Goal: Find specific page/section: Find specific page/section

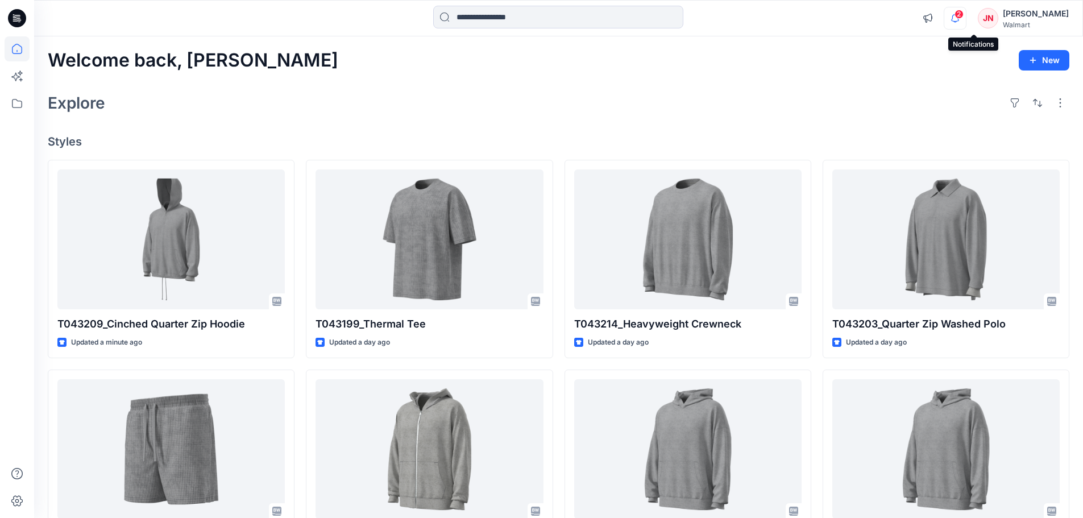
click at [966, 22] on icon "button" at bounding box center [955, 18] width 22 height 23
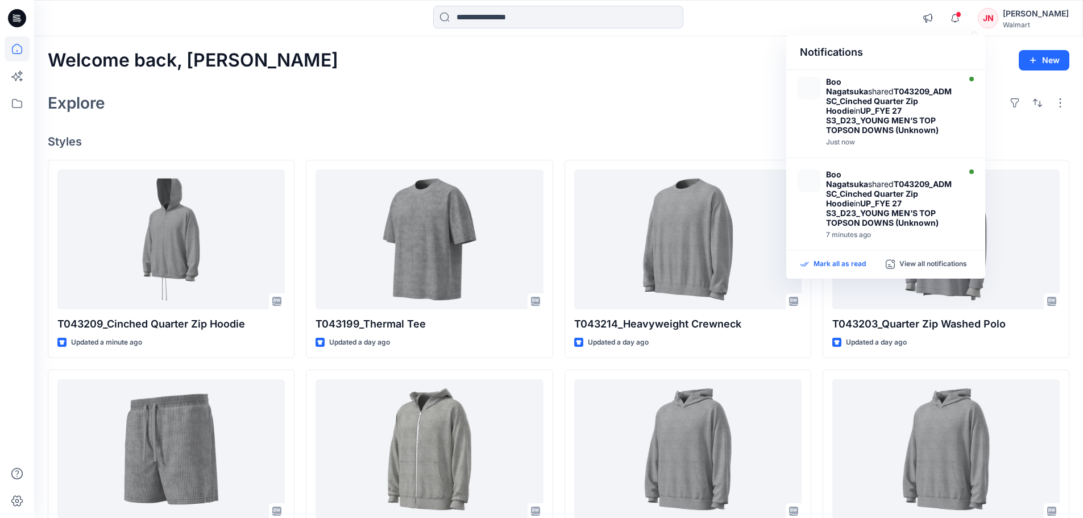
click at [830, 264] on p "Mark all as read" at bounding box center [839, 264] width 52 height 10
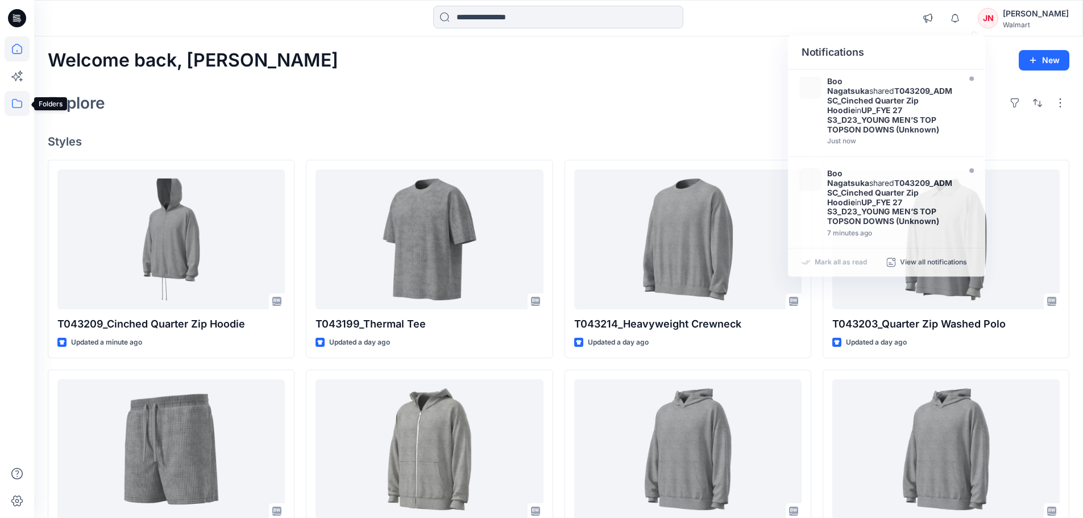
click at [10, 109] on icon at bounding box center [17, 103] width 25 height 25
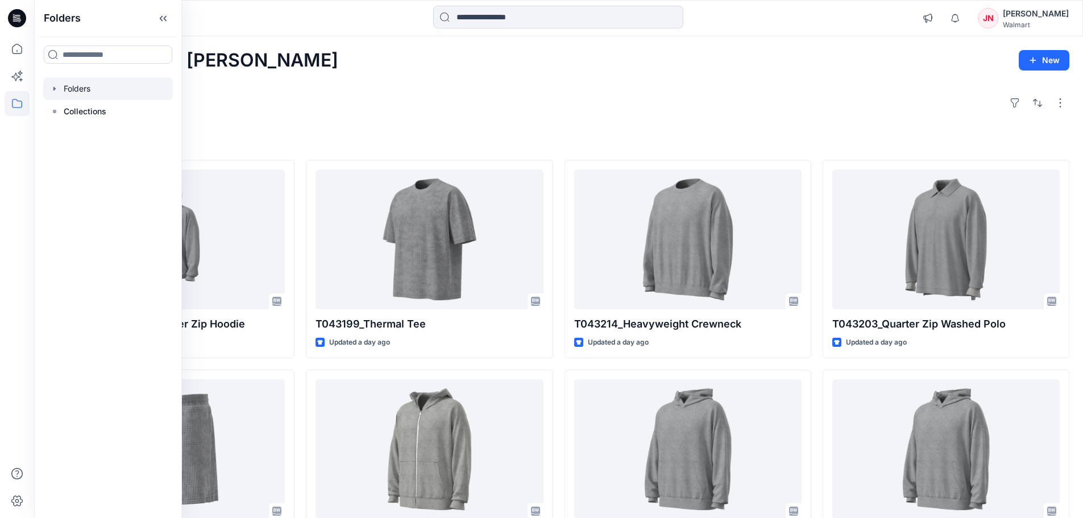
click at [95, 92] on div at bounding box center [108, 88] width 130 height 23
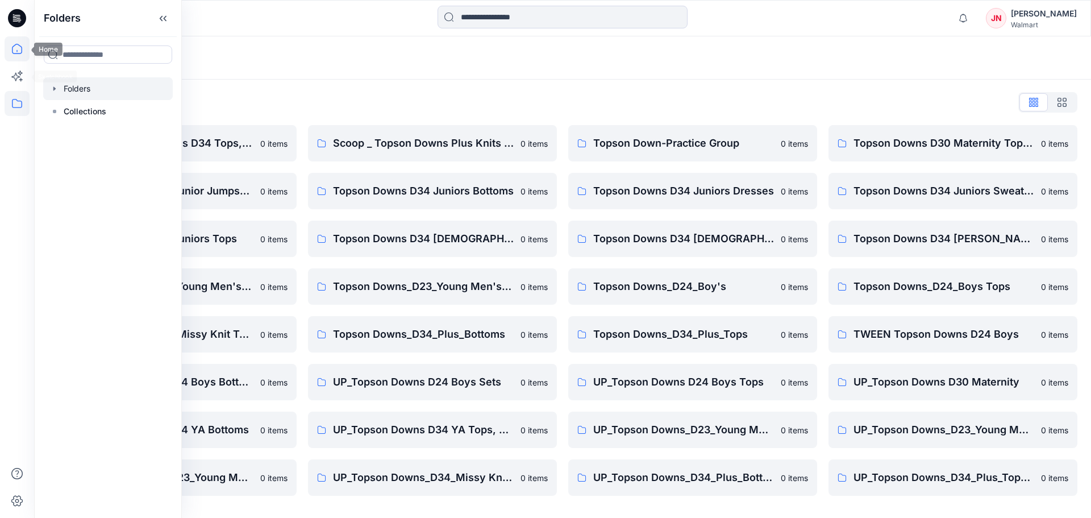
click at [18, 52] on icon at bounding box center [17, 48] width 25 height 25
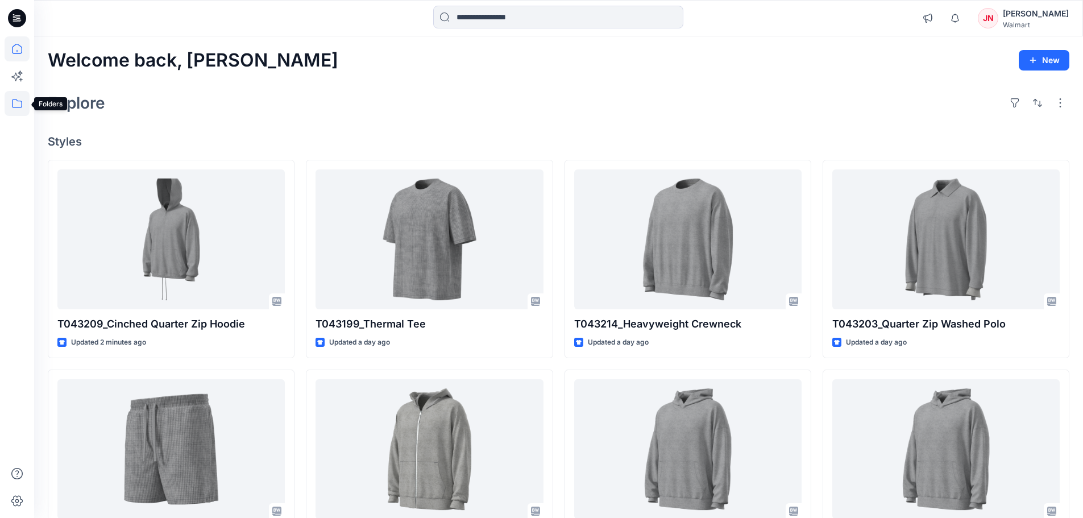
click at [14, 104] on icon at bounding box center [17, 103] width 25 height 25
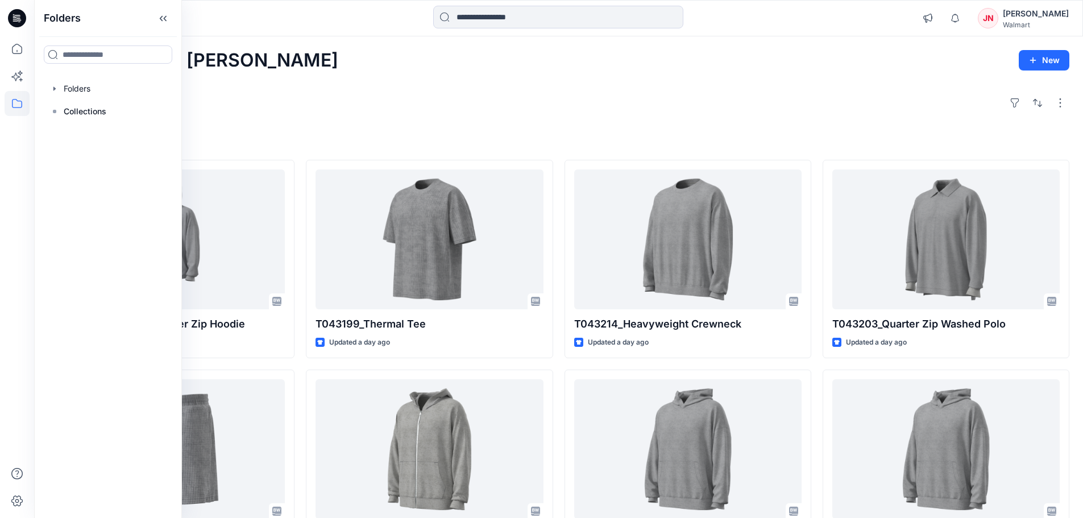
click at [320, 99] on div "Explore" at bounding box center [558, 102] width 1021 height 27
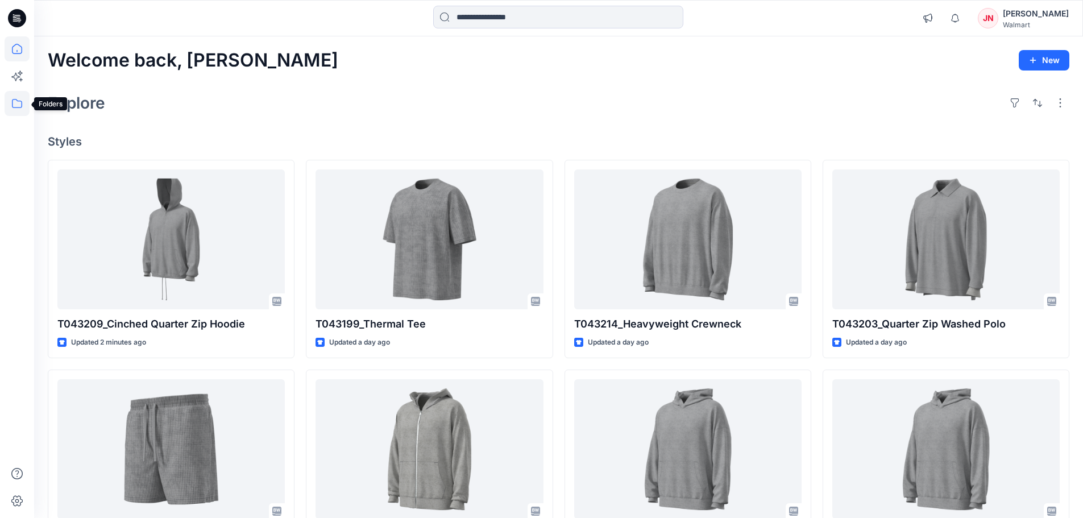
click at [14, 102] on icon at bounding box center [17, 103] width 25 height 25
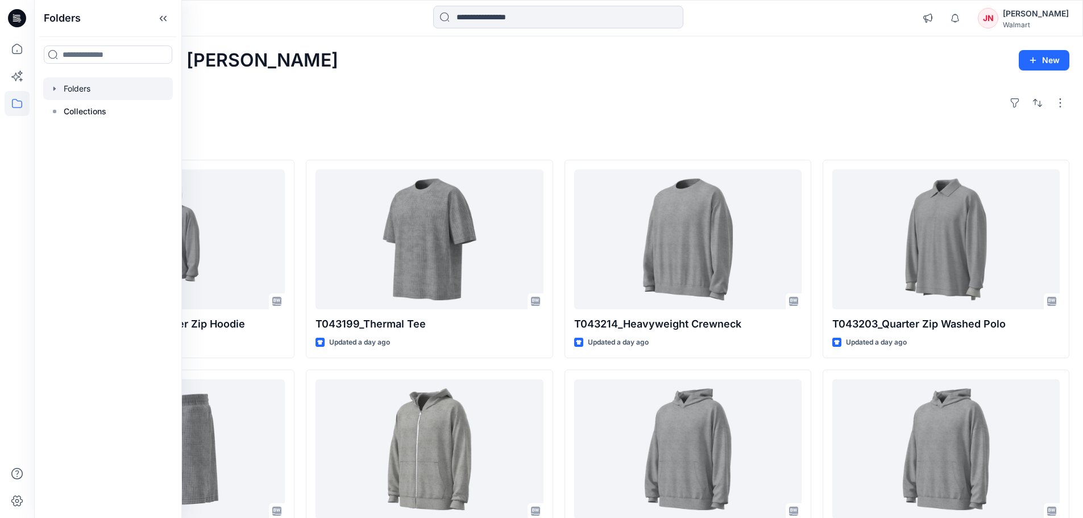
click at [94, 80] on div at bounding box center [108, 88] width 130 height 23
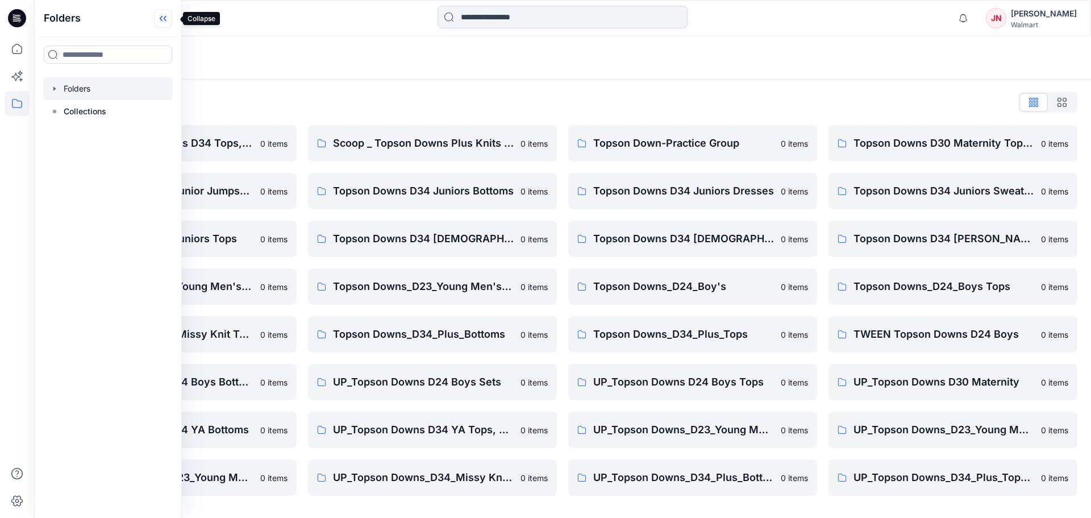
click at [172, 22] on icon at bounding box center [163, 18] width 18 height 19
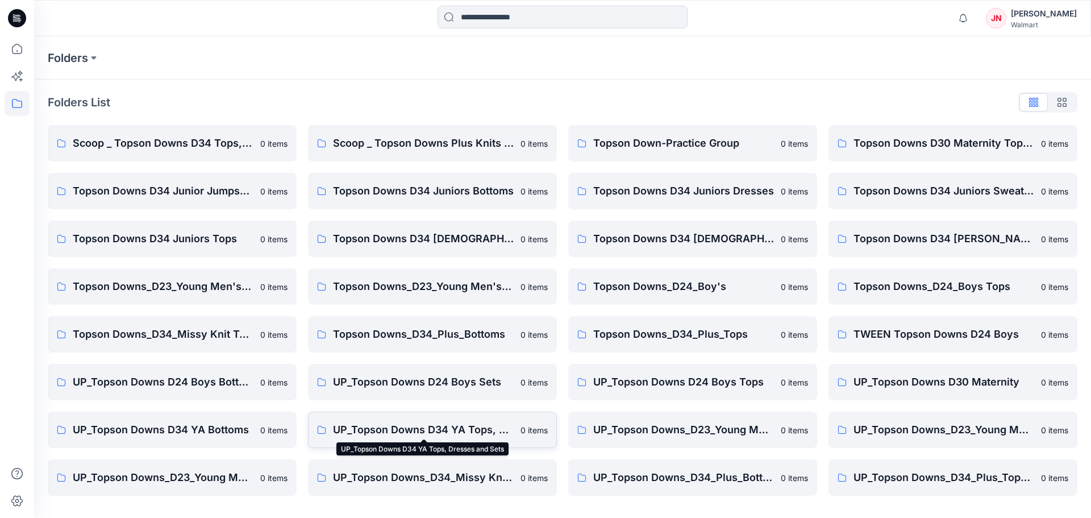
click at [494, 427] on p "UP_Topson Downs D34 YA Tops, Dresses and Sets" at bounding box center [423, 430] width 181 height 16
click at [239, 474] on p "UP_Topson Downs_D23_Young Men's Tops" at bounding box center [163, 477] width 181 height 16
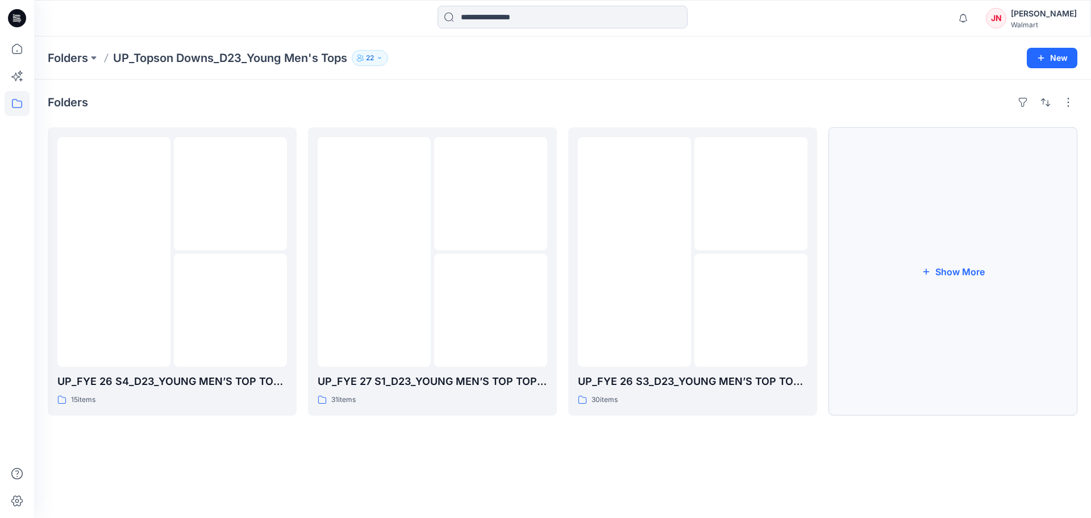
click at [925, 375] on button "Show More" at bounding box center [953, 271] width 249 height 288
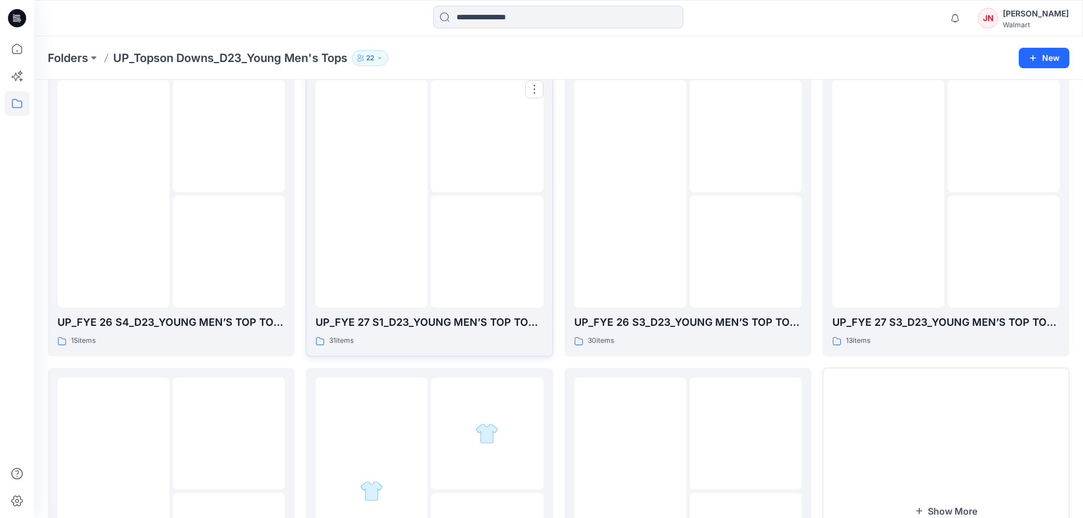
scroll to position [114, 0]
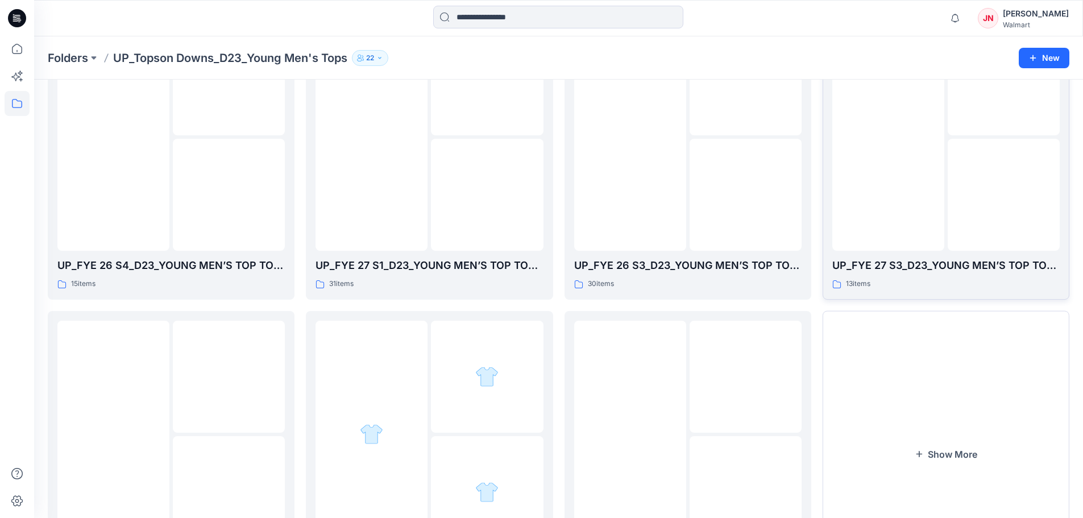
click at [918, 221] on div at bounding box center [888, 136] width 112 height 227
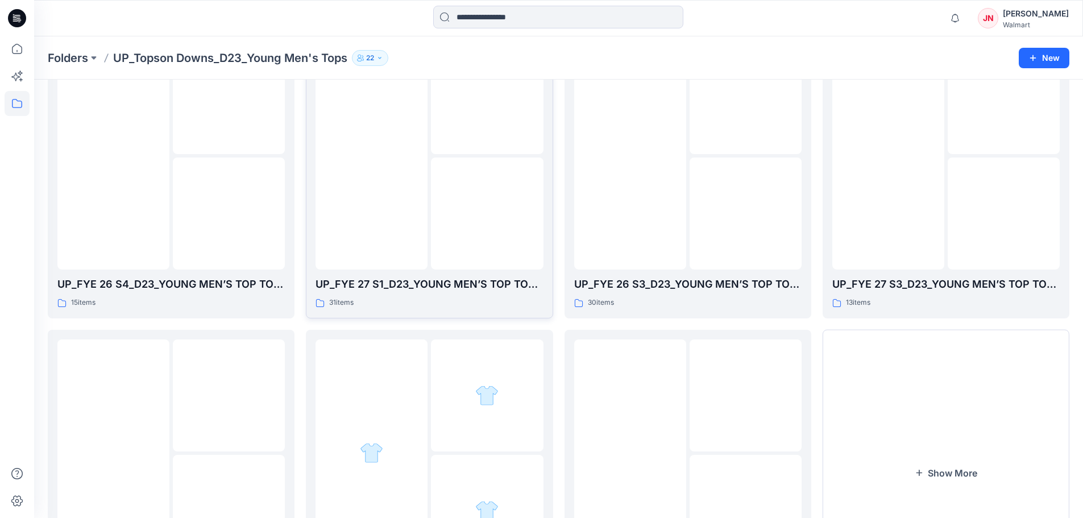
scroll to position [114, 0]
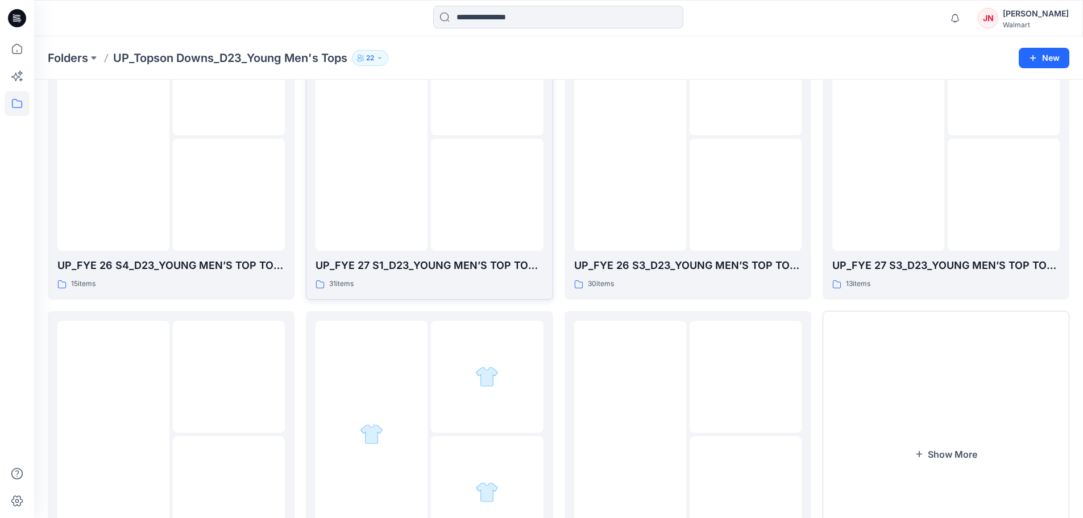
click at [487, 195] on img at bounding box center [487, 195] width 0 height 0
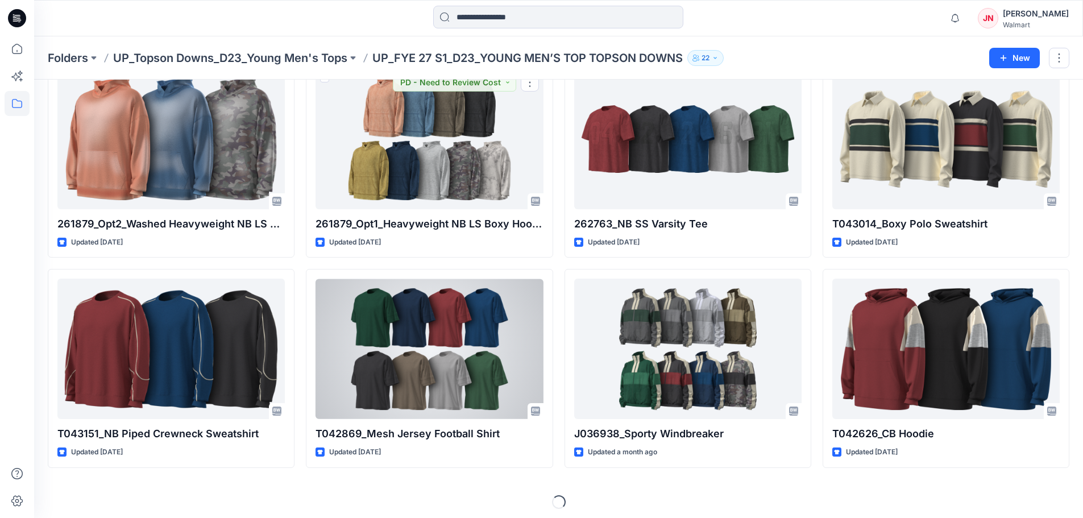
scroll to position [282, 0]
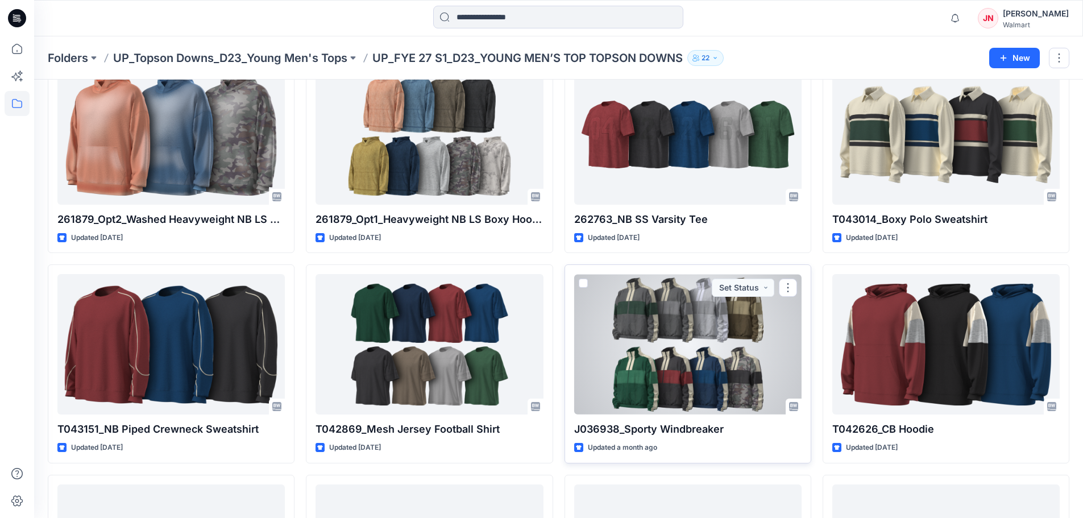
click at [625, 365] on div at bounding box center [687, 344] width 227 height 140
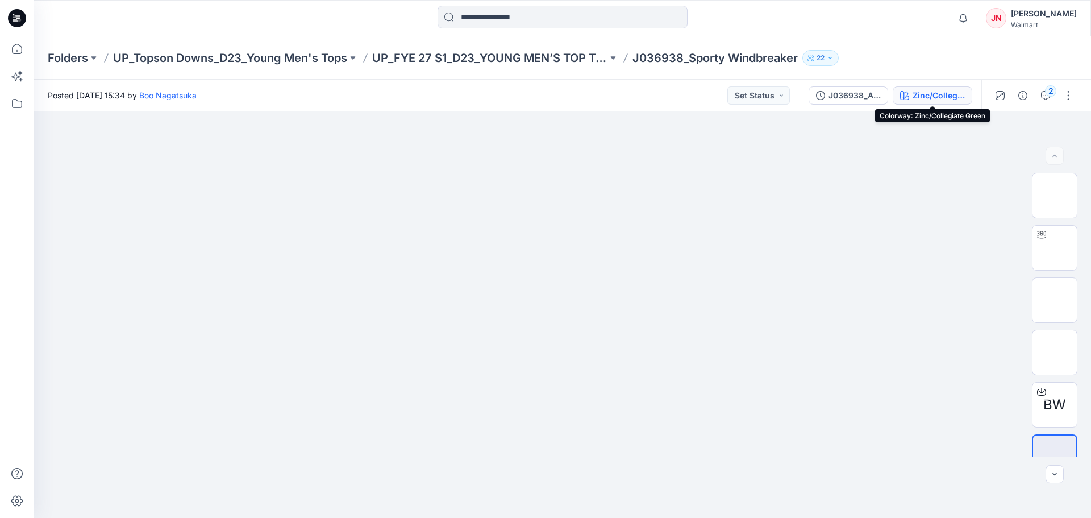
click at [931, 96] on div "Zinc/Collegiate Green" at bounding box center [939, 95] width 52 height 13
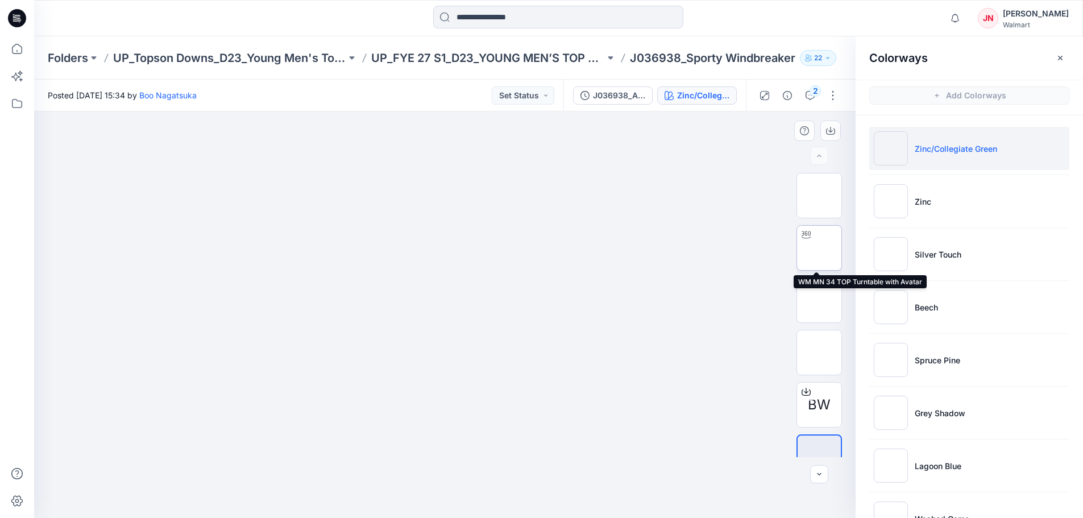
click at [819, 248] on img at bounding box center [819, 248] width 0 height 0
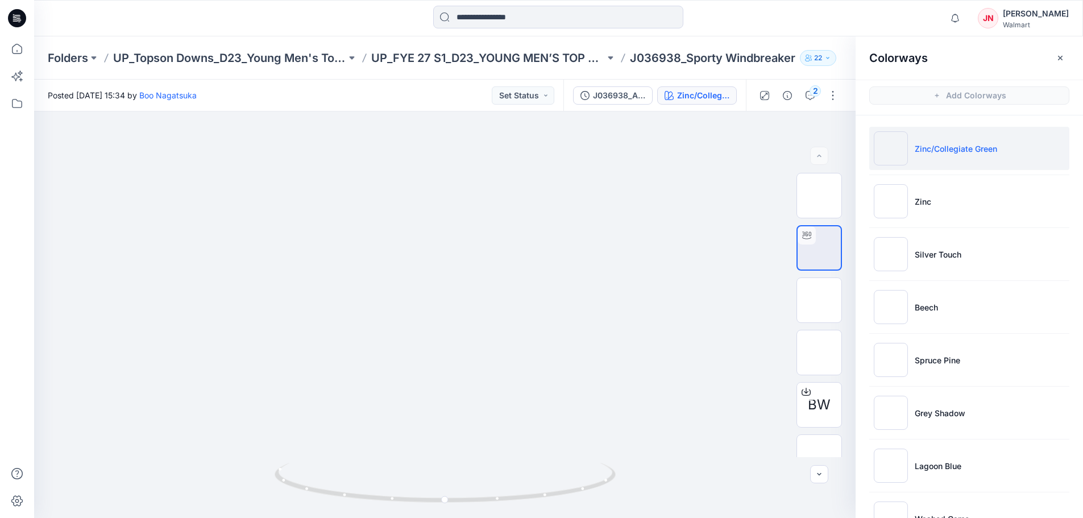
click at [705, 106] on div "J036938_ADM FULL_Sporty Windbreaker Zinc/Collegiate Green" at bounding box center [654, 96] width 182 height 32
click at [700, 98] on div "Zinc/Collegiate Green" at bounding box center [703, 95] width 52 height 13
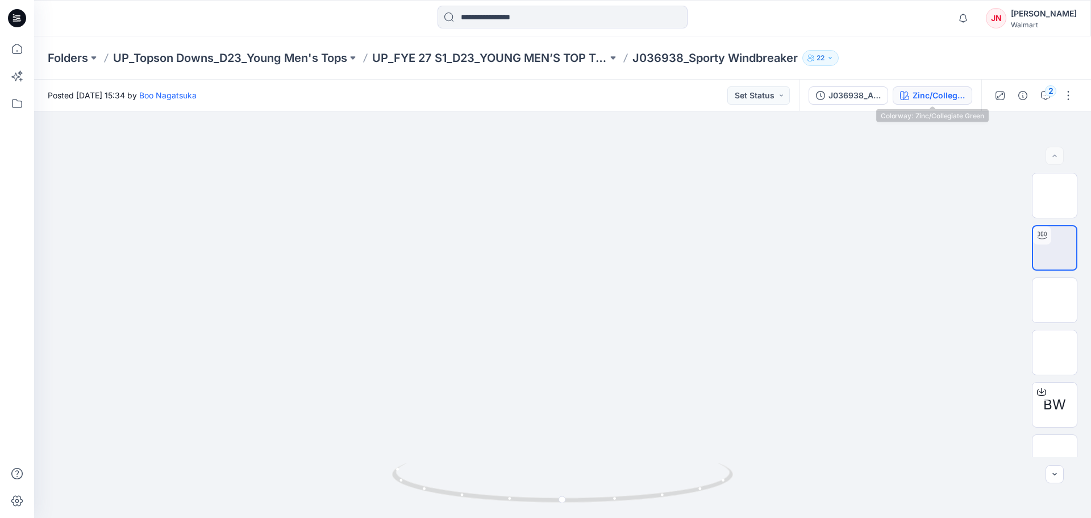
click at [908, 104] on button "Zinc/Collegiate Green" at bounding box center [933, 95] width 80 height 18
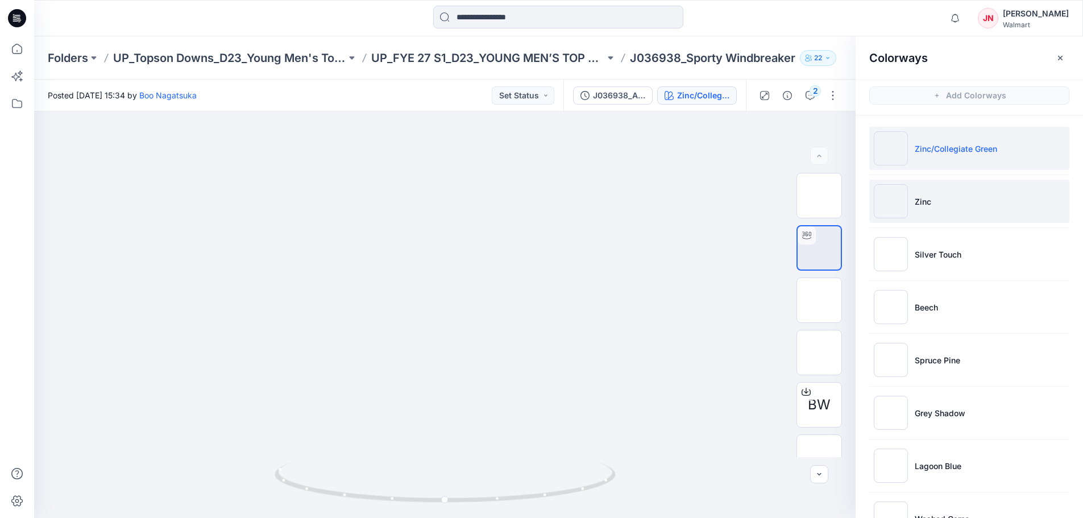
click at [947, 203] on li "Zinc" at bounding box center [969, 201] width 200 height 43
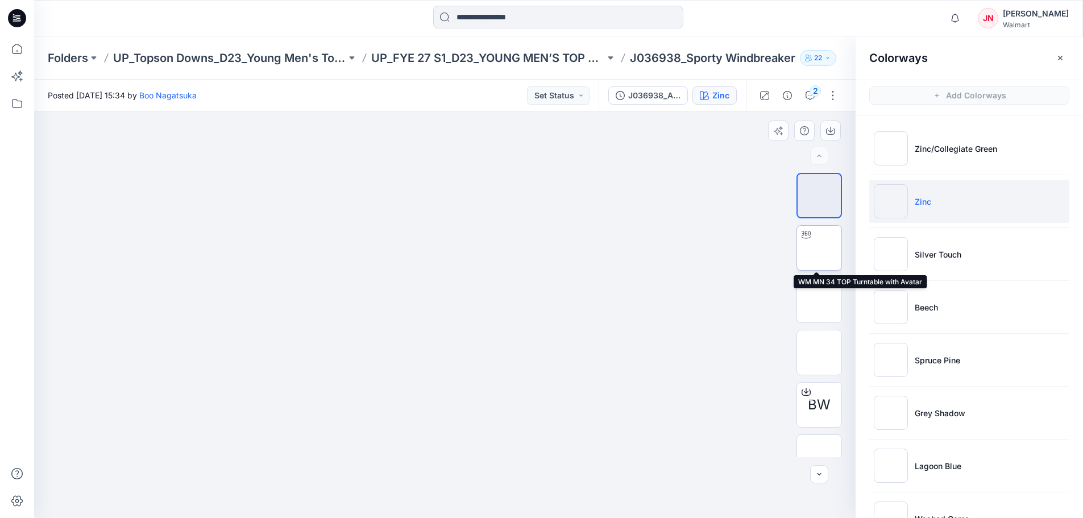
click at [819, 248] on img at bounding box center [819, 248] width 0 height 0
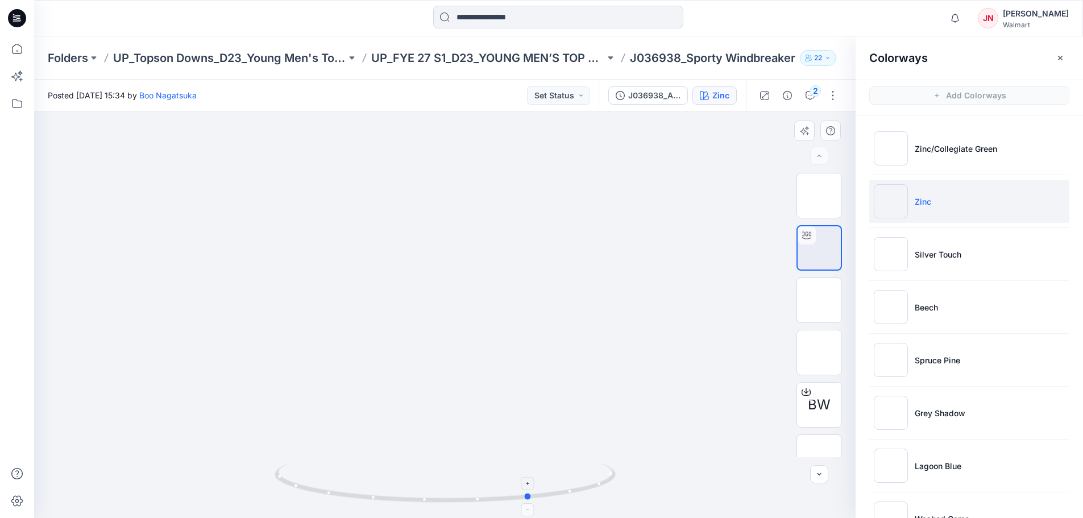
drag, startPoint x: 447, startPoint y: 498, endPoint x: 533, endPoint y: 501, distance: 85.9
click at [533, 501] on icon at bounding box center [447, 484] width 344 height 43
drag, startPoint x: 528, startPoint y: 496, endPoint x: 476, endPoint y: 495, distance: 51.7
click at [476, 495] on icon at bounding box center [447, 484] width 344 height 43
